Goal: Transaction & Acquisition: Purchase product/service

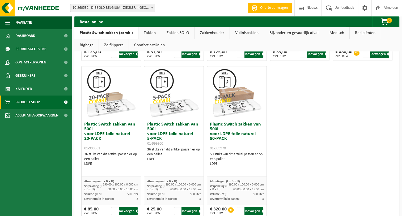
scroll to position [345, 0]
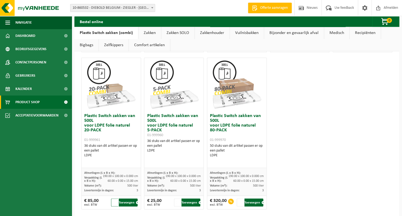
click at [115, 201] on input "2" at bounding box center [114, 203] width 7 height 8
click at [129, 202] on button "Toevoegen" at bounding box center [128, 203] width 19 height 8
type input "1"
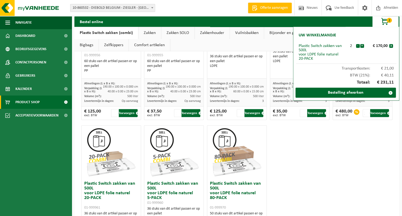
scroll to position [266, 0]
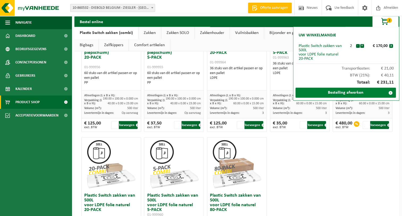
click at [346, 92] on link "Bestelling afwerken" at bounding box center [345, 93] width 100 height 10
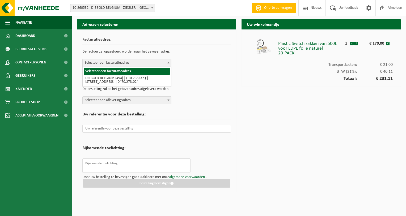
click at [170, 64] on span at bounding box center [168, 62] width 5 height 7
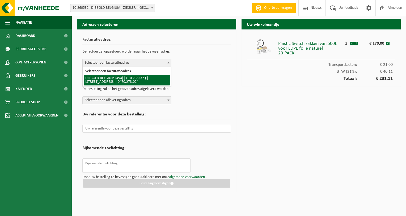
select select "25254"
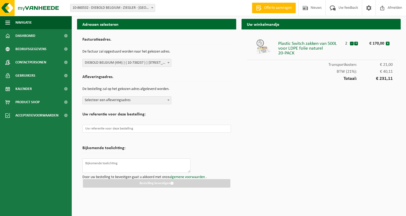
click at [169, 99] on span at bounding box center [168, 100] width 5 height 7
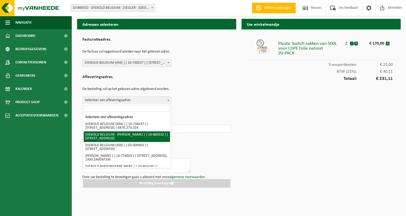
select select "100221"
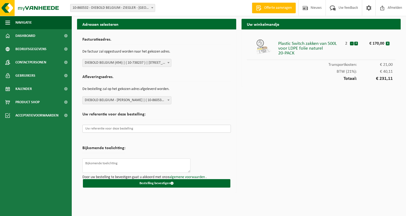
click at [111, 129] on input "text" at bounding box center [156, 129] width 149 height 8
click at [104, 164] on textarea at bounding box center [136, 166] width 108 height 14
type textarea "P"
type textarea "Levering aan gele poort nr 11 !"
click at [158, 183] on button "Bestelling bevestigen" at bounding box center [156, 183] width 147 height 9
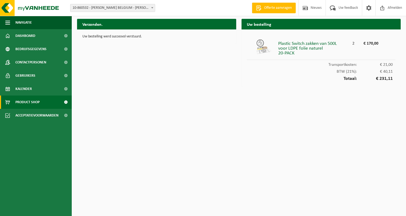
click at [30, 103] on span "Product Shop" at bounding box center [27, 102] width 24 height 13
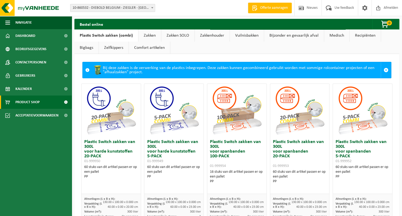
click at [88, 70] on span at bounding box center [87, 70] width 4 height 4
click at [159, 67] on div "Bij deze zakken is de verwerking van de plastics inbegrepen. Deze zakken kunnen…" at bounding box center [236, 70] width 289 height 16
click at [149, 35] on link "Zakken" at bounding box center [149, 35] width 23 height 12
